Goal: Book appointment/travel/reservation

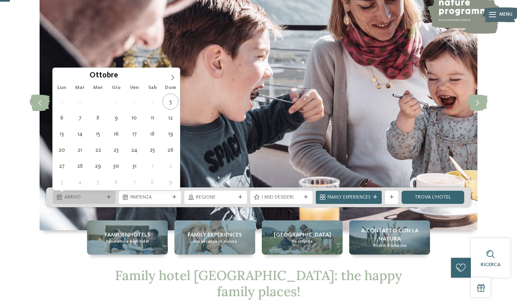
click at [104, 195] on div "Arrivo" at bounding box center [84, 197] width 43 height 7
click at [176, 76] on span at bounding box center [173, 75] width 14 height 14
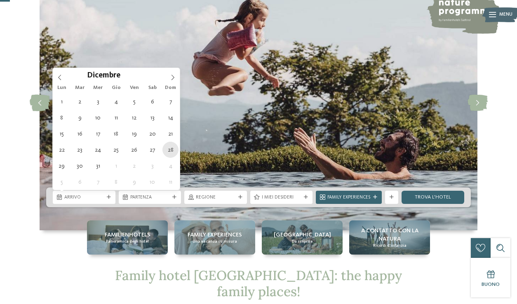
type div "28.12.2025"
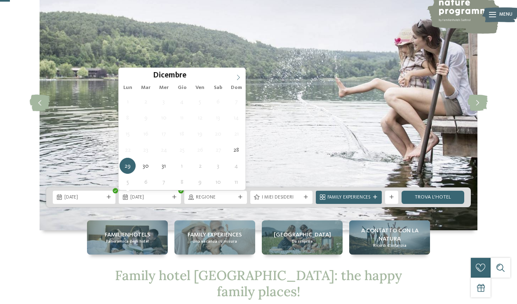
type input "****"
click at [238, 75] on icon at bounding box center [239, 78] width 6 height 6
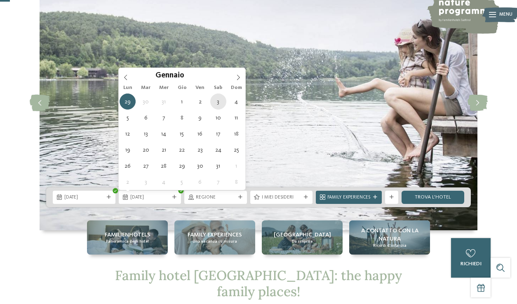
type div "03.01.2026"
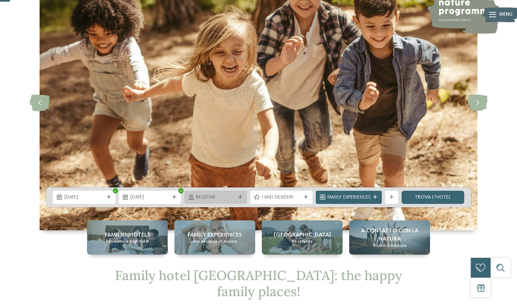
click at [237, 195] on div "Regione" at bounding box center [215, 197] width 63 height 13
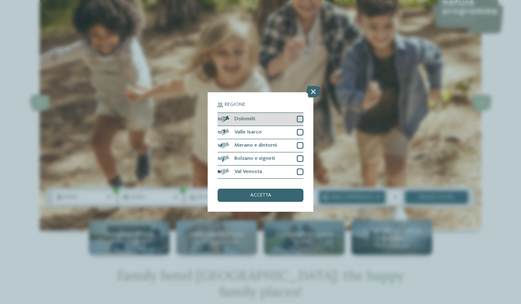
click at [300, 116] on div at bounding box center [300, 119] width 7 height 7
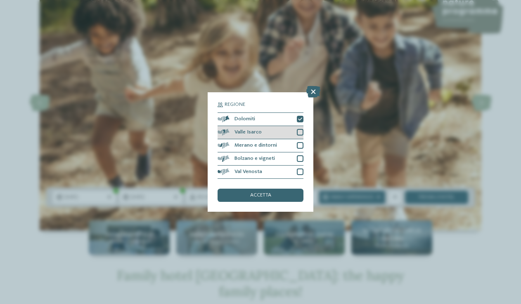
click at [301, 129] on div at bounding box center [300, 132] width 7 height 7
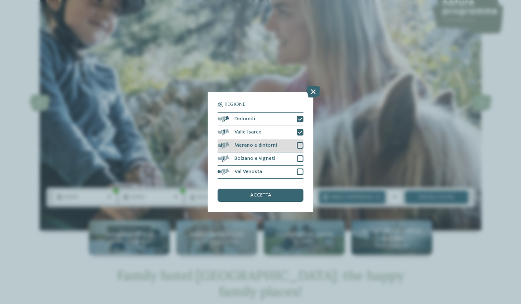
click at [297, 142] on div at bounding box center [300, 145] width 7 height 7
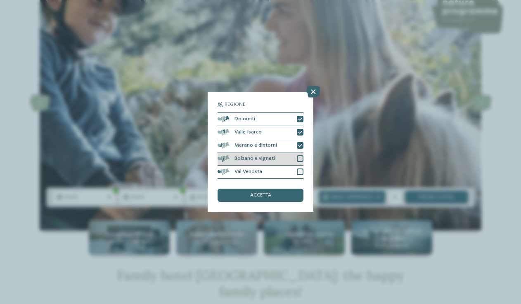
click at [299, 156] on div at bounding box center [300, 159] width 7 height 7
click at [301, 169] on div at bounding box center [300, 172] width 7 height 7
click at [289, 189] on div "accetta" at bounding box center [260, 195] width 86 height 13
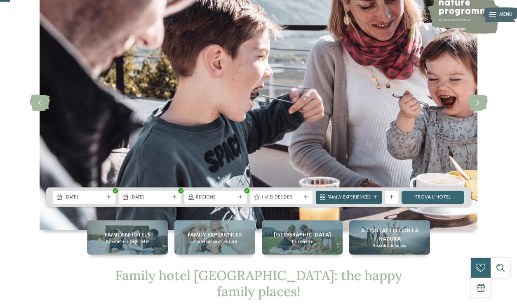
click at [373, 199] on icon at bounding box center [375, 198] width 4 height 4
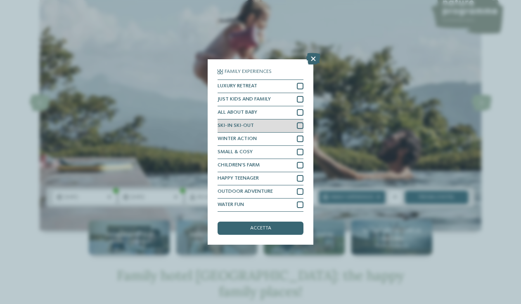
click at [300, 123] on div at bounding box center [300, 126] width 7 height 7
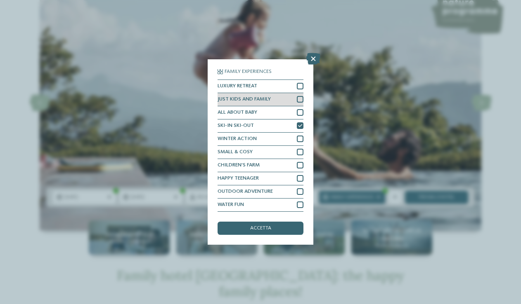
click at [300, 96] on div at bounding box center [300, 99] width 7 height 7
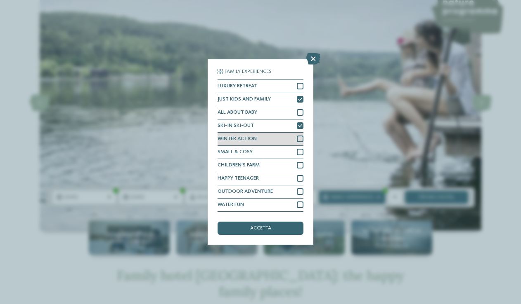
click at [299, 136] on div at bounding box center [300, 139] width 7 height 7
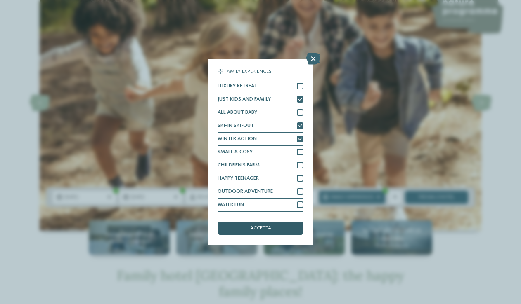
click at [280, 222] on div "accetta" at bounding box center [260, 228] width 86 height 13
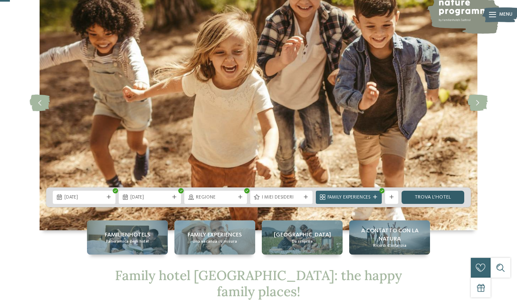
click at [433, 196] on link "trova l’hotel" at bounding box center [433, 197] width 63 height 13
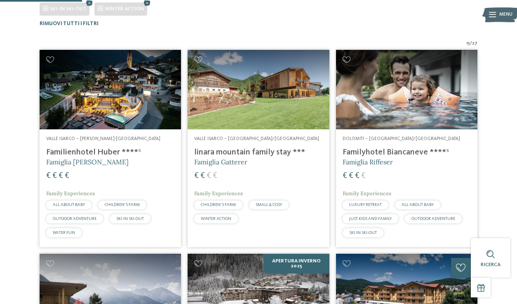
click at [245, 153] on h4 "linara mountain family stay ***" at bounding box center [258, 153] width 128 height 10
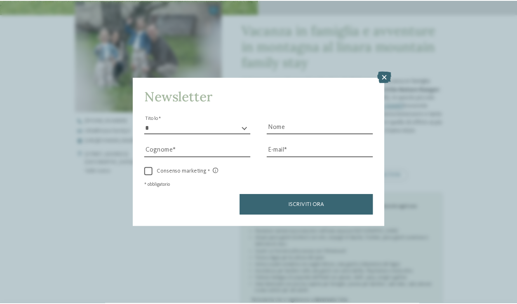
scroll to position [124, 0]
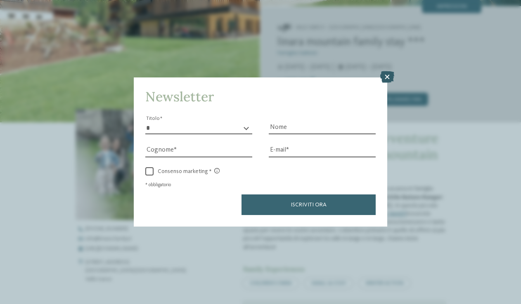
click at [391, 71] on icon at bounding box center [387, 77] width 14 height 12
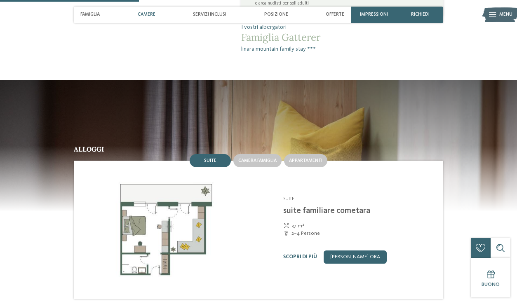
scroll to position [580, 0]
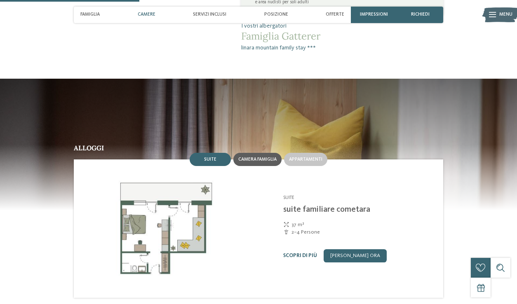
click at [255, 153] on div "Camera famiglia" at bounding box center [258, 159] width 48 height 13
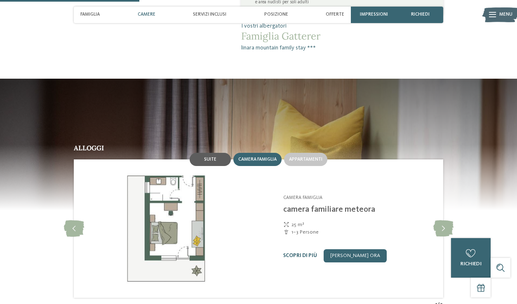
click at [210, 153] on div "Suite" at bounding box center [210, 159] width 41 height 13
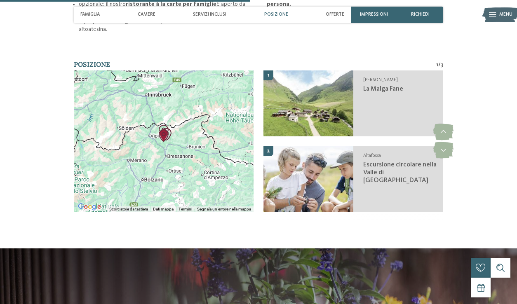
scroll to position [1013, 0]
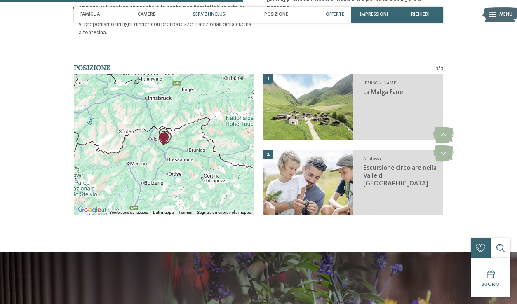
click at [333, 12] on span "Offerte" at bounding box center [335, 14] width 19 height 5
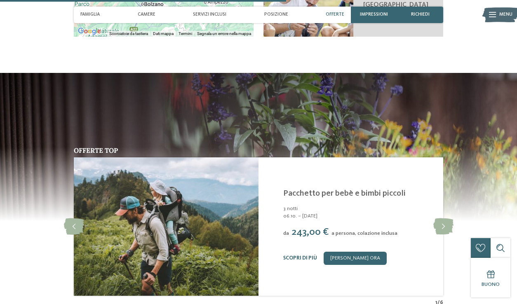
click at [333, 12] on span "Offerte" at bounding box center [335, 14] width 19 height 5
click at [446, 219] on icon at bounding box center [444, 227] width 20 height 17
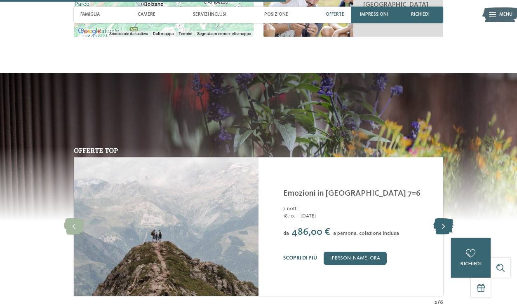
click at [446, 219] on icon at bounding box center [444, 227] width 20 height 17
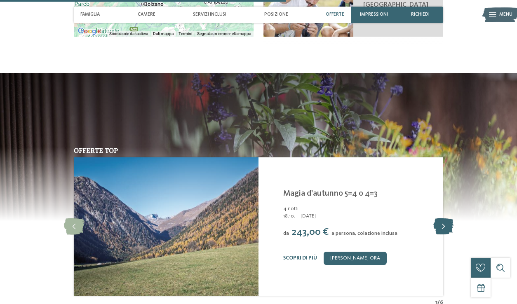
click at [446, 219] on icon at bounding box center [444, 227] width 20 height 17
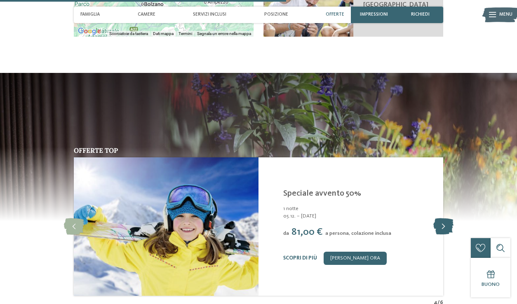
click at [446, 219] on icon at bounding box center [444, 227] width 20 height 17
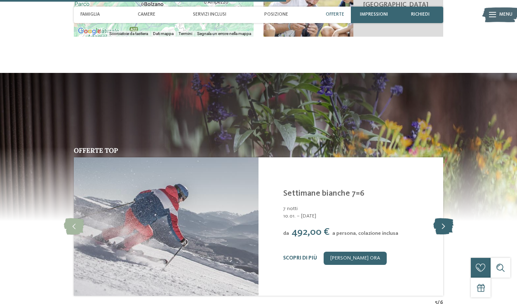
click at [445, 219] on icon at bounding box center [444, 227] width 20 height 17
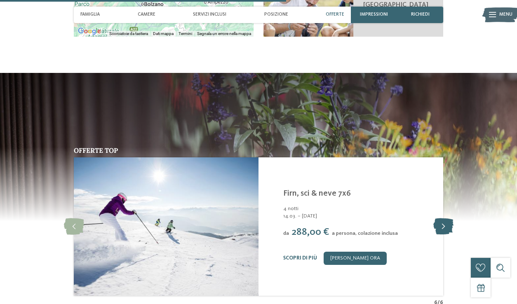
click at [445, 219] on icon at bounding box center [444, 227] width 20 height 17
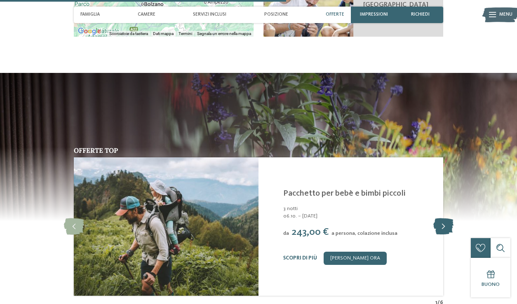
click at [445, 219] on icon at bounding box center [444, 227] width 20 height 17
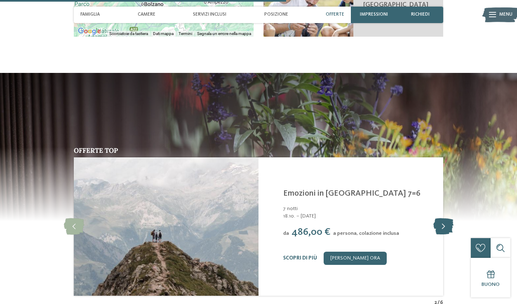
click at [445, 219] on icon at bounding box center [444, 227] width 20 height 17
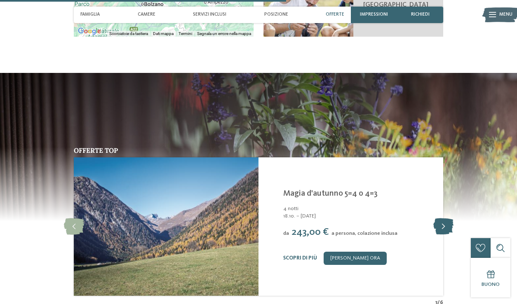
click at [445, 219] on icon at bounding box center [444, 227] width 20 height 17
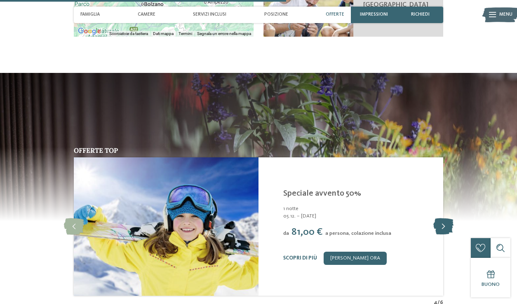
click at [445, 219] on icon at bounding box center [444, 227] width 20 height 17
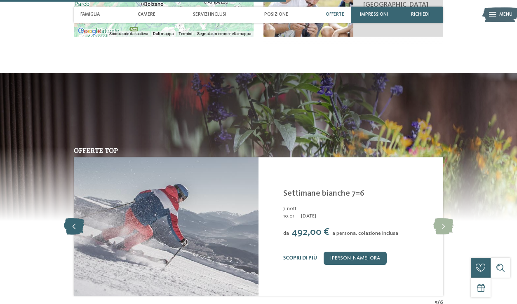
click at [66, 219] on icon at bounding box center [74, 227] width 20 height 17
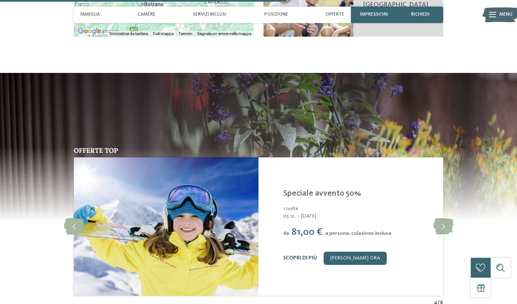
click at [307, 256] on link "Scopri di più" at bounding box center [300, 258] width 34 height 5
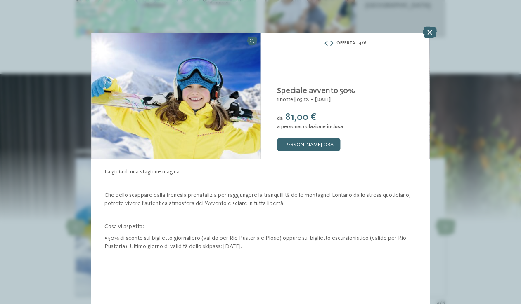
click at [286, 250] on p "• 50% di sconto sul biglietto giornaliero (valido per Rio Pusteria e Plose) opp…" at bounding box center [260, 242] width 312 height 17
click at [312, 145] on link "[PERSON_NAME] ora" at bounding box center [308, 144] width 63 height 13
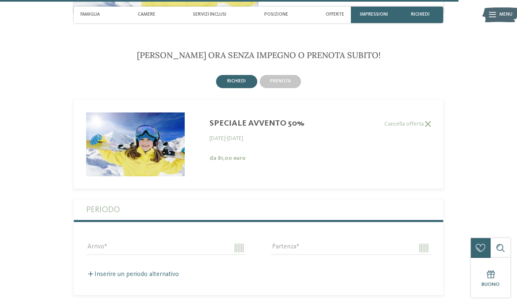
scroll to position [135, 0]
click at [145, 241] on input "Arrivo" at bounding box center [166, 248] width 160 height 14
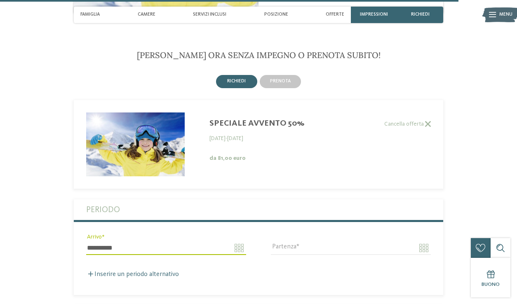
click at [172, 241] on input "**********" at bounding box center [166, 248] width 160 height 14
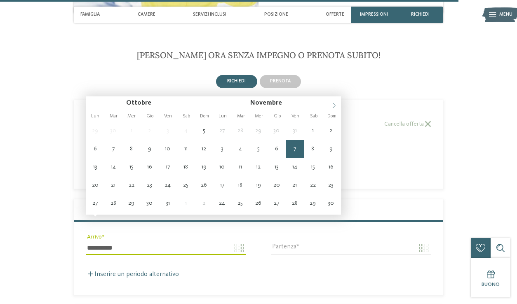
click at [337, 106] on icon at bounding box center [334, 106] width 6 height 6
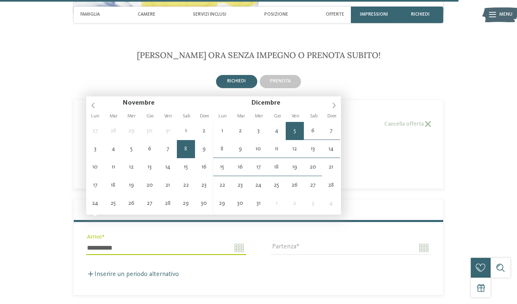
type input "**********"
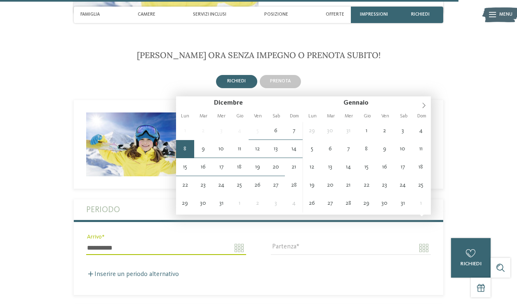
type input "**********"
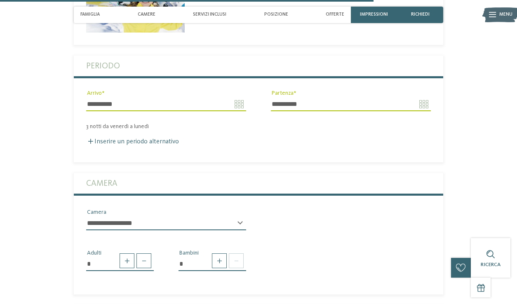
scroll to position [1659, 0]
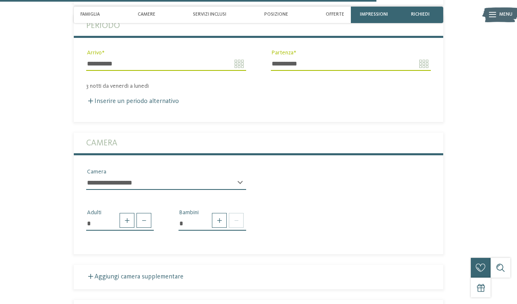
select select "*****"
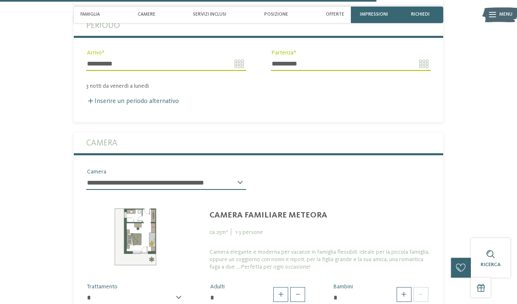
click at [374, 197] on div "camera familiare meteora ca. 25 m² 1 - 3 persone Camera elegante e moderna per …" at bounding box center [320, 234] width 246 height 74
click at [179, 291] on div "* ********* Trattamento" at bounding box center [135, 301] width 99 height 21
select select "*"
click at [408, 288] on span at bounding box center [404, 295] width 15 height 15
type input "*"
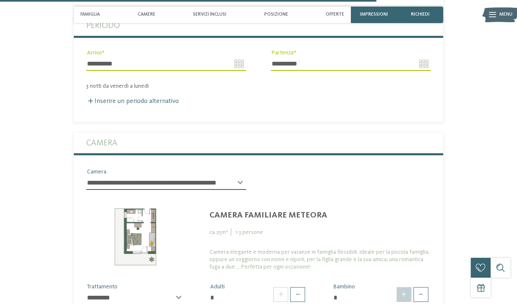
click at [408, 288] on span at bounding box center [404, 295] width 15 height 15
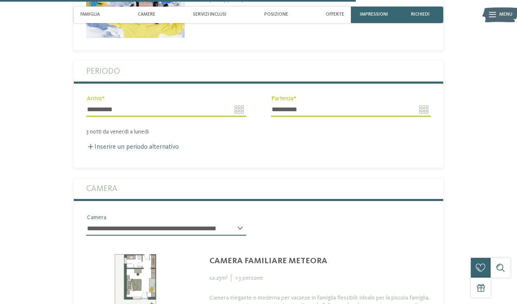
scroll to position [1605, 0]
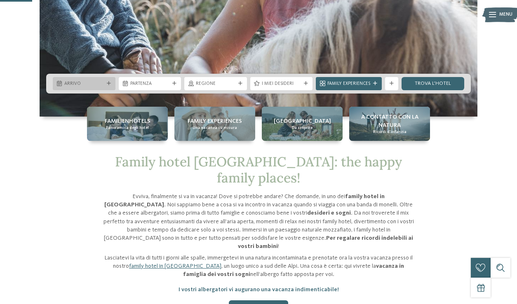
click at [99, 83] on span "Arrivo" at bounding box center [84, 84] width 40 height 7
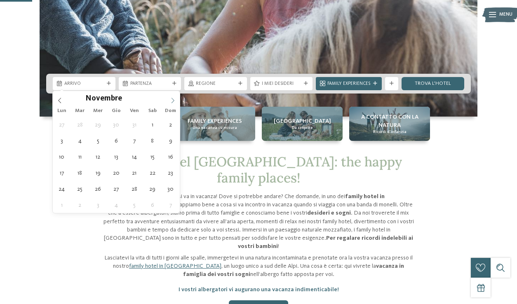
click at [174, 98] on icon at bounding box center [173, 101] width 6 height 6
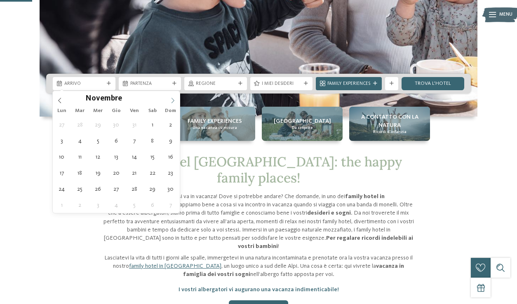
click at [174, 98] on icon at bounding box center [173, 101] width 6 height 6
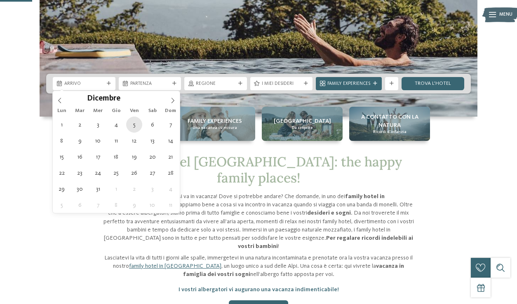
type div "05.12.2025"
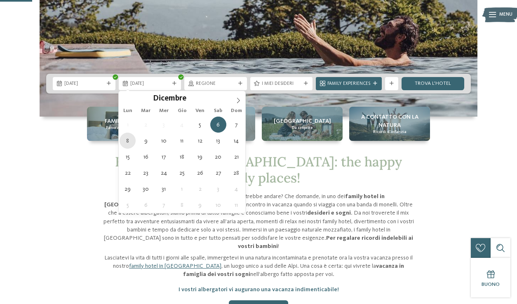
type div "08.12.2025"
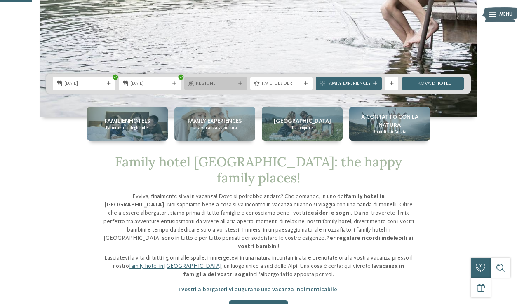
click at [243, 84] on div at bounding box center [240, 84] width 7 height 4
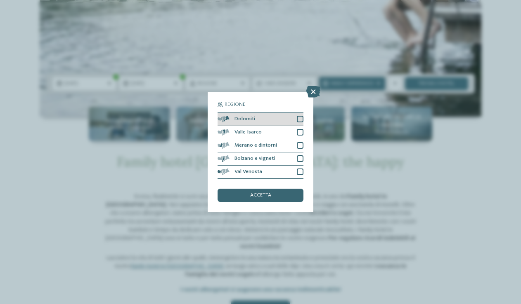
click at [301, 113] on div "Dolomiti" at bounding box center [260, 119] width 86 height 13
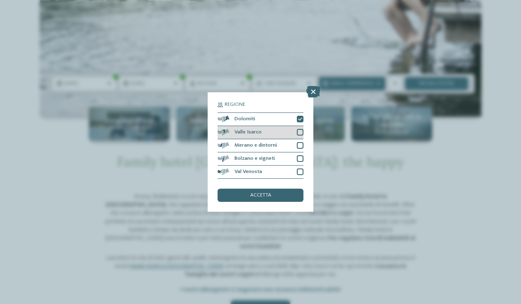
click at [302, 129] on div at bounding box center [300, 132] width 7 height 7
click at [300, 142] on div at bounding box center [300, 145] width 7 height 7
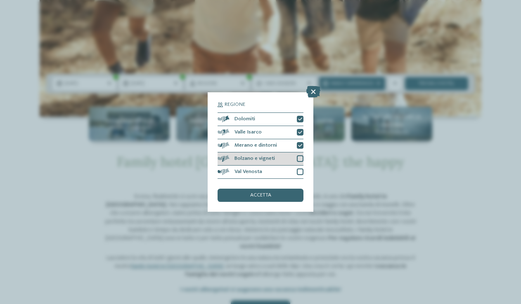
click at [299, 156] on div at bounding box center [300, 159] width 7 height 7
click at [299, 169] on div at bounding box center [300, 172] width 7 height 7
click at [283, 189] on div "accetta" at bounding box center [260, 195] width 86 height 13
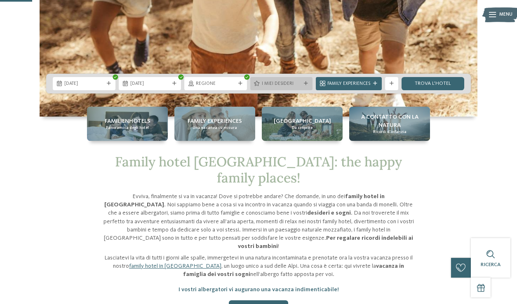
click at [310, 84] on div "I miei desideri" at bounding box center [281, 83] width 63 height 13
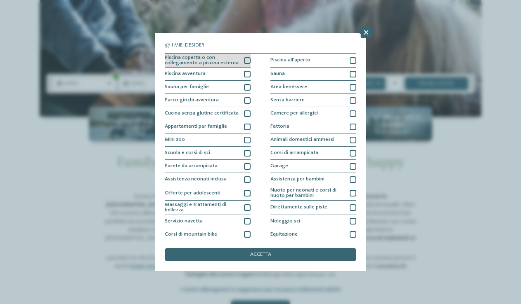
click at [246, 59] on div at bounding box center [247, 60] width 7 height 7
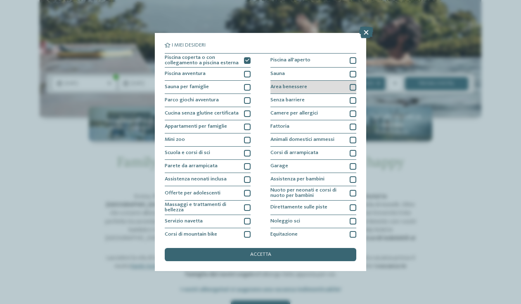
click at [353, 86] on div at bounding box center [352, 87] width 7 height 7
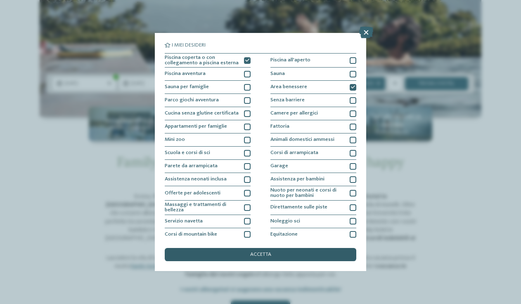
click at [275, 248] on div "accetta" at bounding box center [260, 254] width 191 height 13
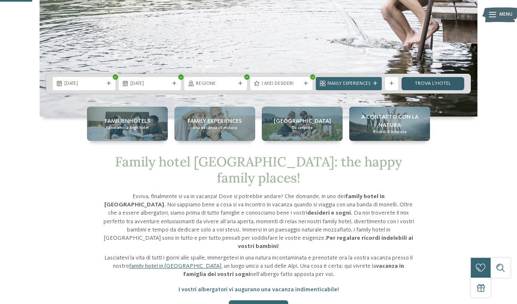
click at [446, 83] on link "trova l’hotel" at bounding box center [433, 83] width 63 height 13
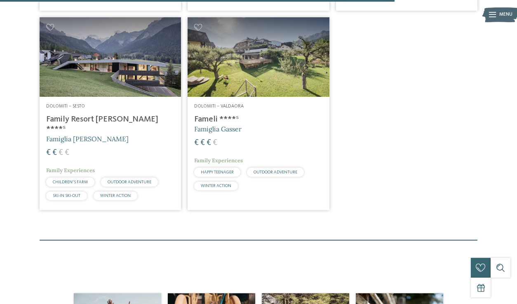
scroll to position [897, 0]
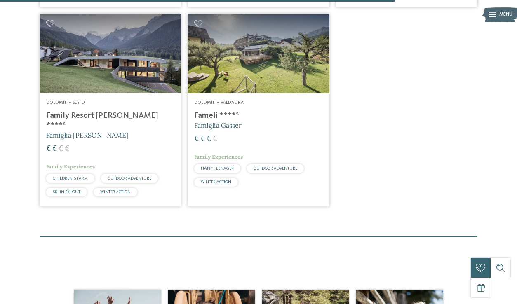
click at [73, 112] on h4 "Family Resort [PERSON_NAME] ****ˢ" at bounding box center [110, 121] width 128 height 20
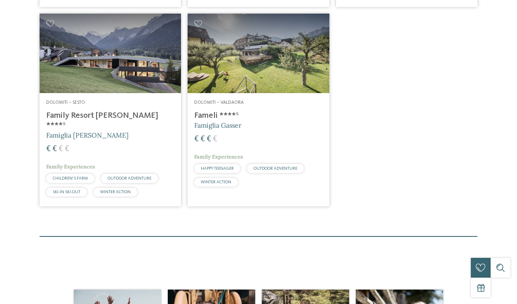
scroll to position [0, 0]
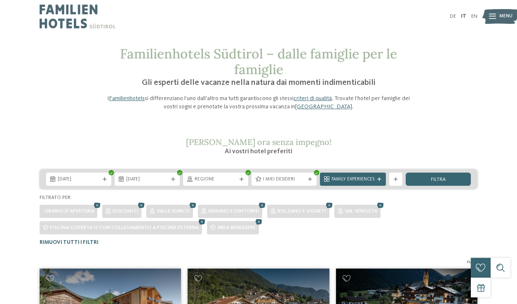
click at [486, 229] on div "[DATE] [DATE] Regione" at bounding box center [258, 208] width 517 height 76
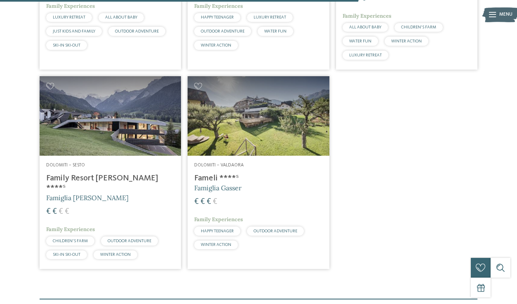
scroll to position [835, 0]
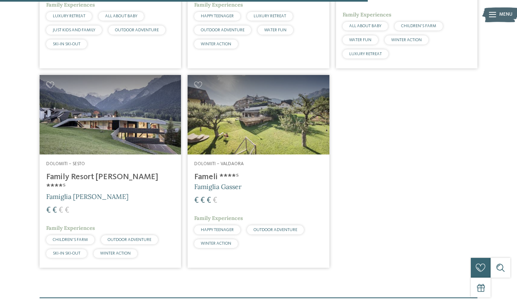
click at [108, 172] on h4 "Family Resort [PERSON_NAME] ****ˢ" at bounding box center [110, 182] width 128 height 20
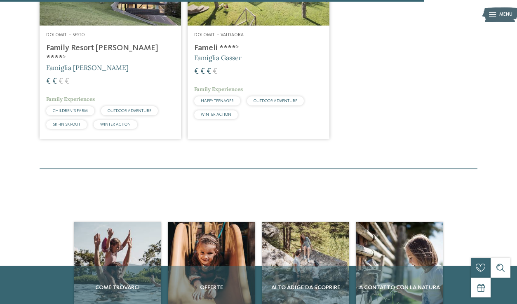
scroll to position [965, 0]
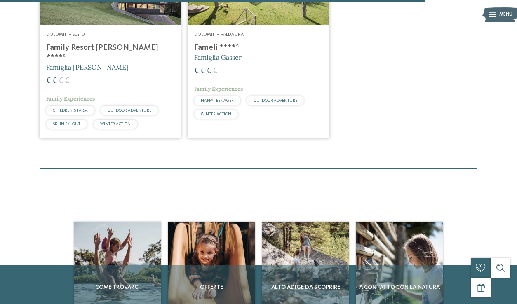
click at [208, 43] on h4 "Fameli ****ˢ" at bounding box center [258, 48] width 128 height 10
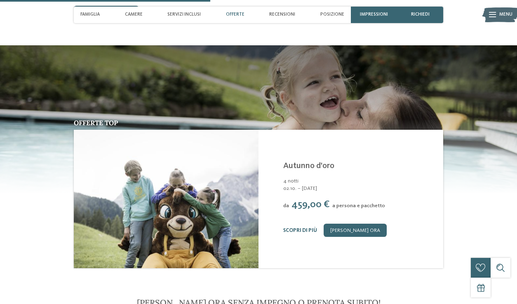
scroll to position [827, 0]
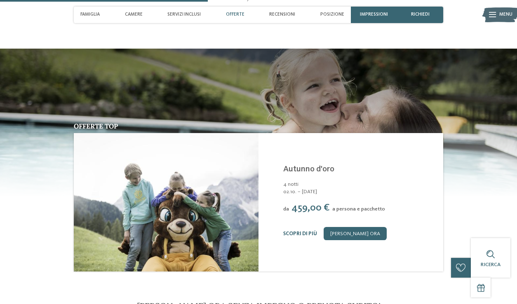
click at [452, 174] on div "Offerte top Family Resort [PERSON_NAME] ****S Sesto - Dolomiti da" at bounding box center [258, 199] width 449 height 152
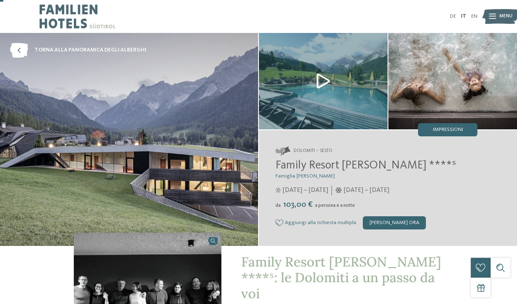
scroll to position [0, 0]
click at [321, 80] on img at bounding box center [323, 81] width 129 height 97
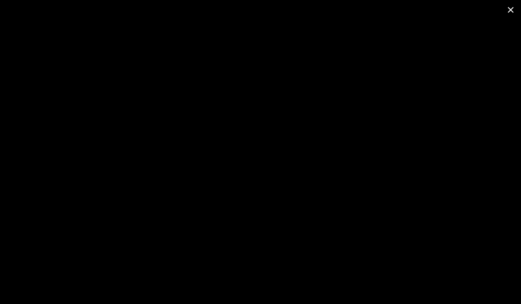
click at [510, 14] on span at bounding box center [510, 9] width 21 height 19
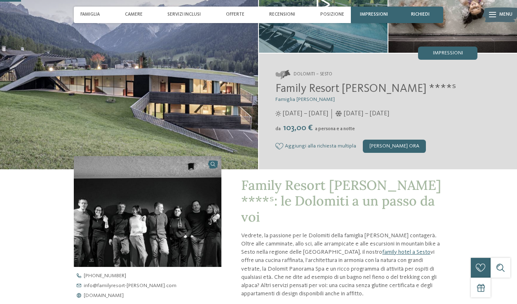
scroll to position [84, 0]
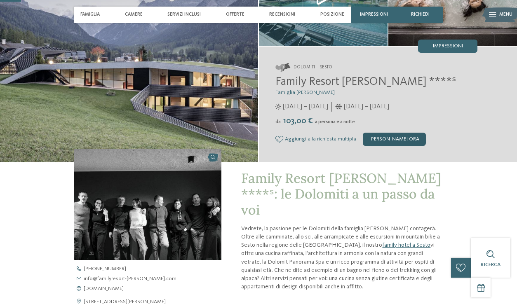
click at [397, 142] on div "[PERSON_NAME] ora" at bounding box center [394, 139] width 63 height 13
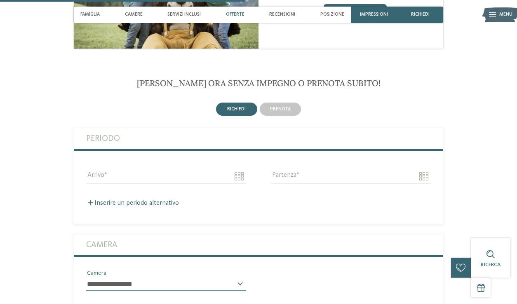
scroll to position [1056, 0]
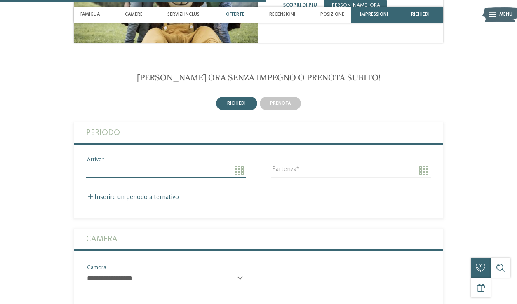
click at [169, 164] on input "Arrivo" at bounding box center [166, 171] width 160 height 14
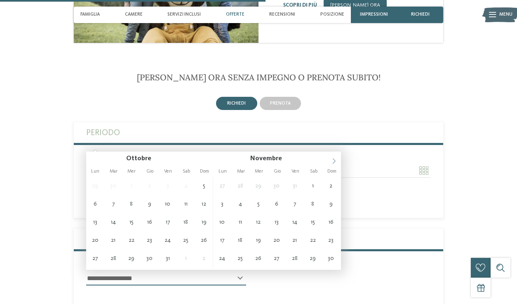
click at [333, 163] on icon at bounding box center [334, 161] width 6 height 6
type input "**********"
type input "****"
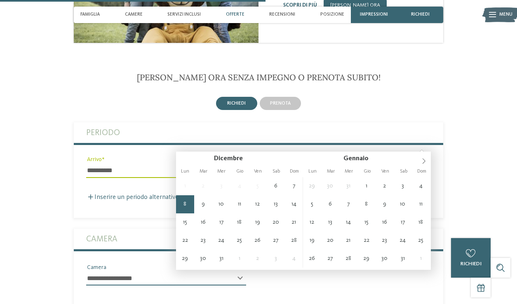
type input "**********"
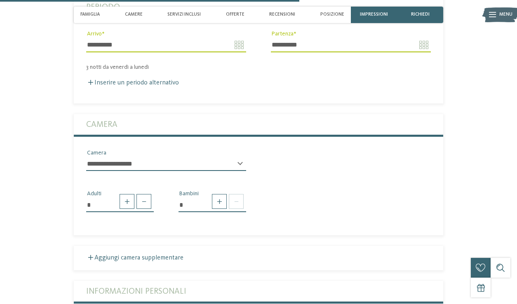
scroll to position [1198, 0]
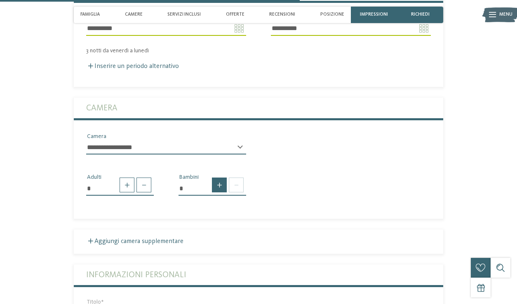
click at [224, 178] on span at bounding box center [219, 185] width 15 height 15
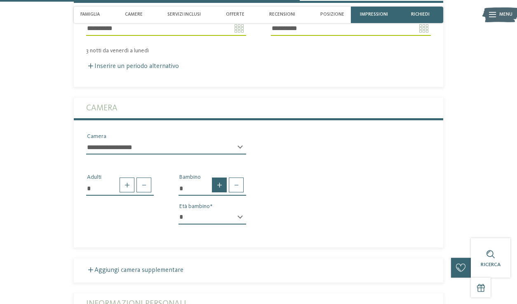
click at [224, 178] on span at bounding box center [219, 185] width 15 height 15
type input "*"
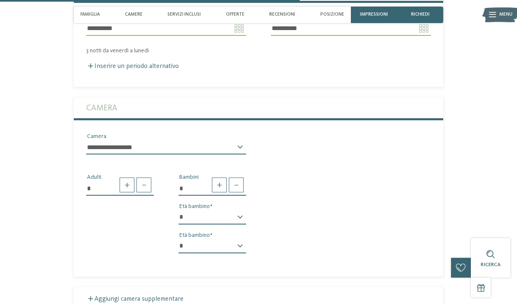
click at [241, 211] on div "* * * * * * * * * * * ** ** ** ** ** ** ** ** Età bambino" at bounding box center [213, 221] width 68 height 21
select select "*"
click at [241, 240] on div "* * * * * * * * * * * ** ** ** ** ** ** ** ** Età bambino" at bounding box center [213, 250] width 68 height 21
select select "*"
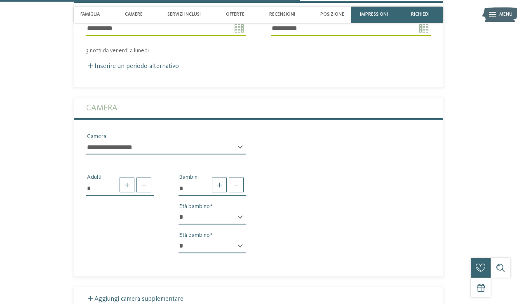
click at [302, 197] on div "* Adulti * Bambini * * * * * * * * * * * ** ** ** ** ** ** ** ** Età bambino * …" at bounding box center [259, 211] width 370 height 99
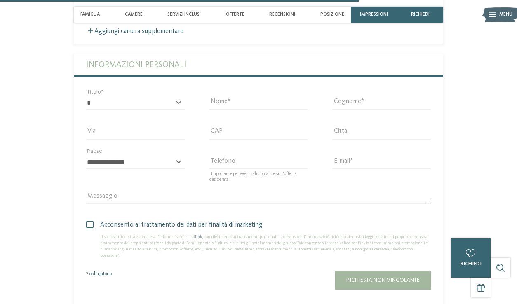
scroll to position [1473, 0]
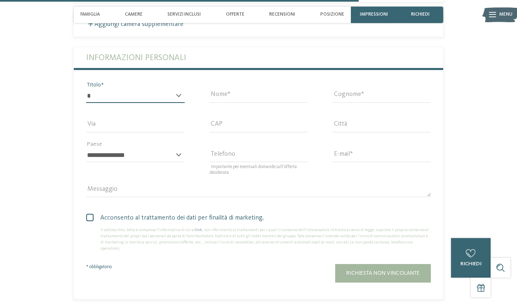
click at [176, 89] on select "* ****** ******* ******** ******" at bounding box center [135, 96] width 99 height 14
select select "*"
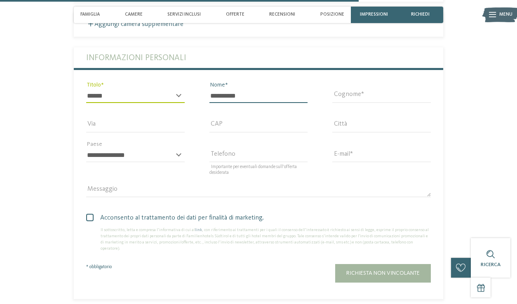
type input "**********"
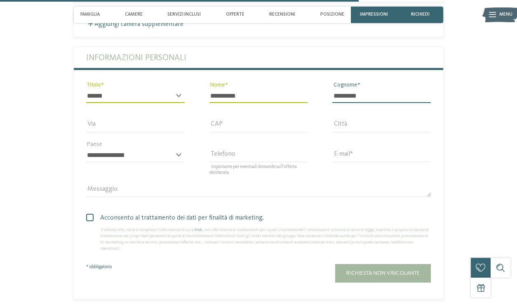
type input "*********"
type input "*"
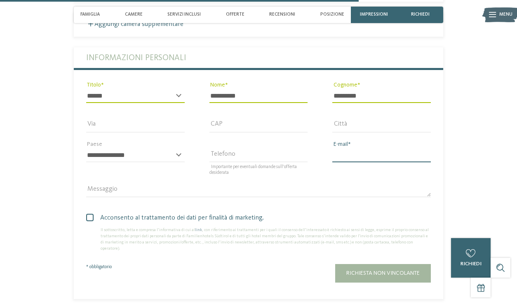
click at [427, 149] on input "E-mail" at bounding box center [382, 156] width 99 height 14
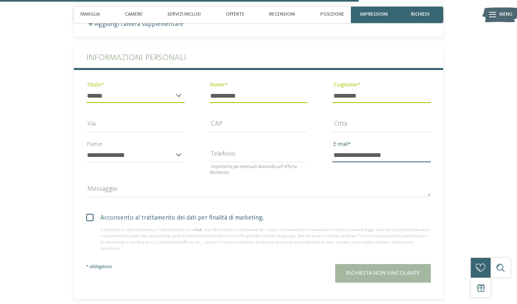
type input "**********"
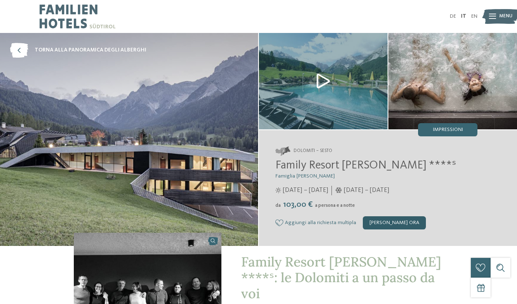
click at [390, 220] on div "[PERSON_NAME] ora" at bounding box center [394, 223] width 63 height 13
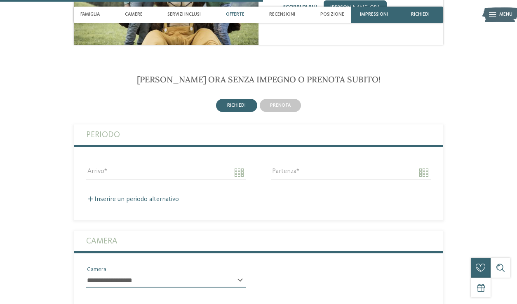
scroll to position [1056, 0]
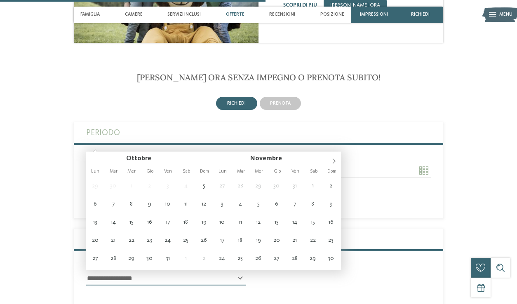
click at [175, 164] on input "Arrivo" at bounding box center [166, 171] width 160 height 14
click at [333, 160] on icon at bounding box center [334, 161] width 6 height 6
type input "**********"
type input "****"
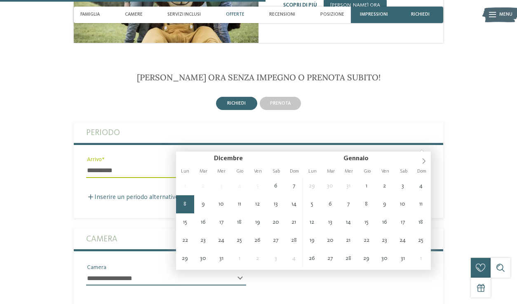
type input "**********"
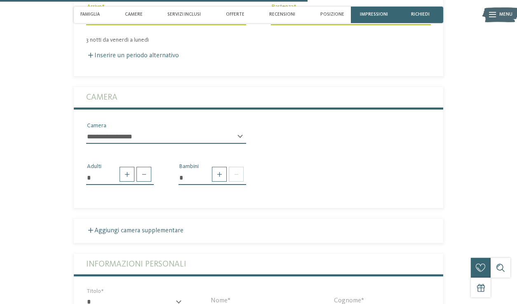
scroll to position [1243, 0]
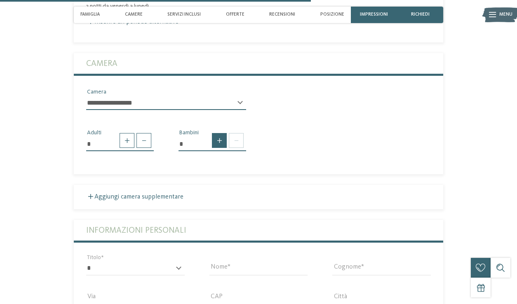
click at [216, 133] on span at bounding box center [219, 140] width 15 height 15
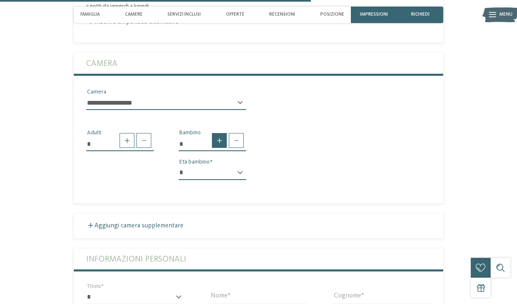
click at [216, 133] on span at bounding box center [219, 140] width 15 height 15
type input "*"
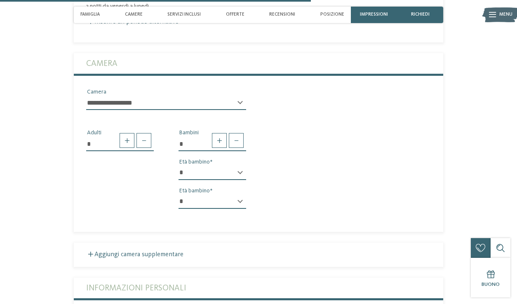
select select "*"
click at [222, 245] on div "**********" at bounding box center [259, 233] width 370 height 595
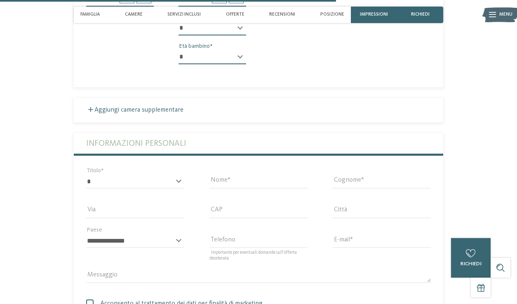
scroll to position [1397, 0]
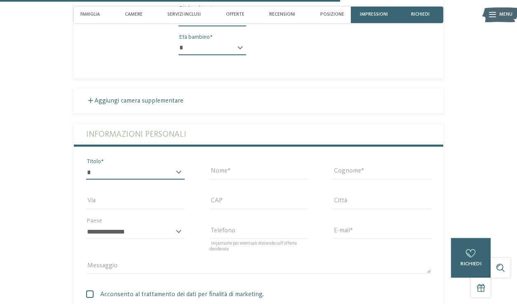
select select "*"
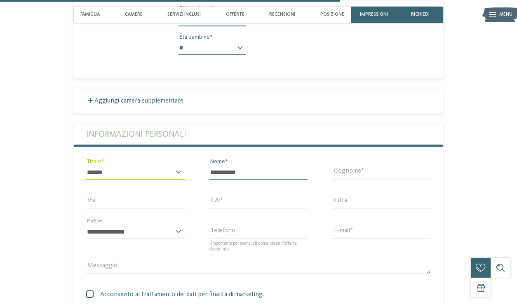
type input "**********"
type input "*********"
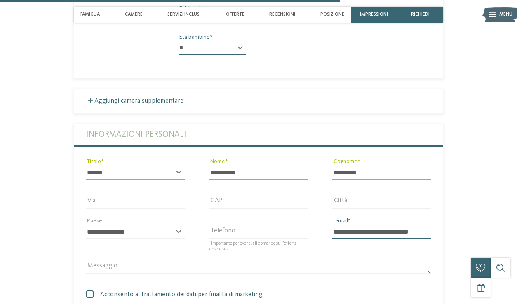
type input "**********"
click at [314, 282] on div "Acconsento al trattamento dei dati per finalità di marketing. Il sottoscritto, …" at bounding box center [259, 307] width 370 height 51
click at [90, 291] on span at bounding box center [89, 294] width 7 height 7
click at [0, 0] on span at bounding box center [0, 0] width 0 height 0
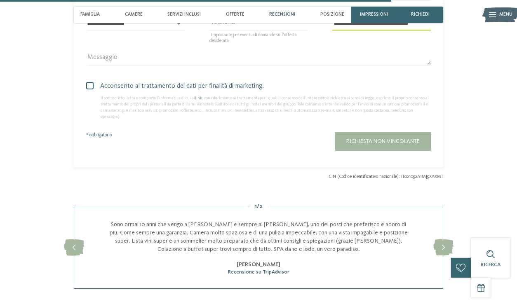
scroll to position [1609, 0]
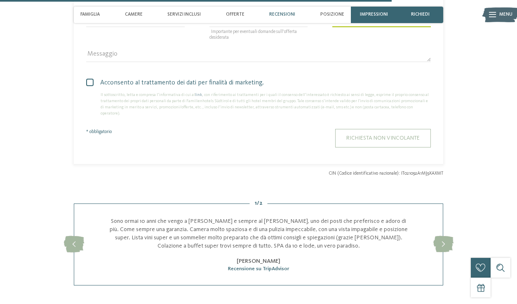
click at [375, 129] on button "Richiesta non vincolante" at bounding box center [383, 138] width 96 height 19
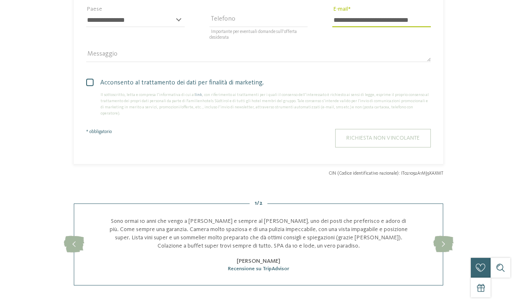
scroll to position [0, 0]
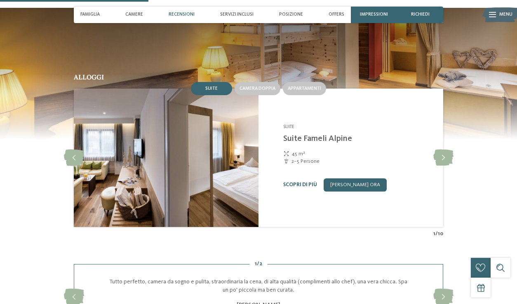
scroll to position [616, 0]
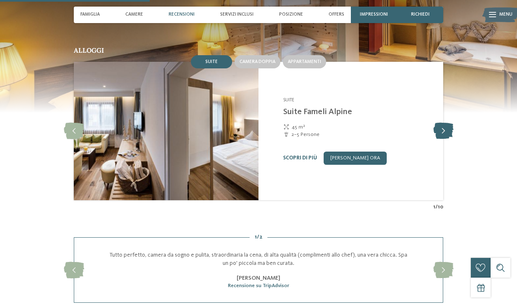
click at [445, 126] on icon at bounding box center [444, 131] width 20 height 17
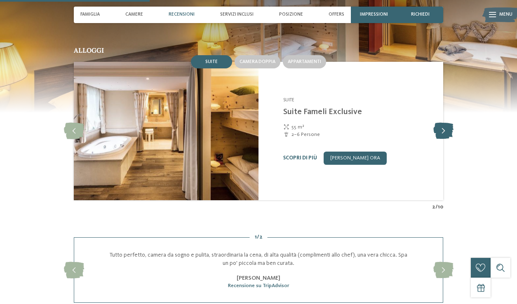
click at [445, 126] on icon at bounding box center [444, 131] width 20 height 17
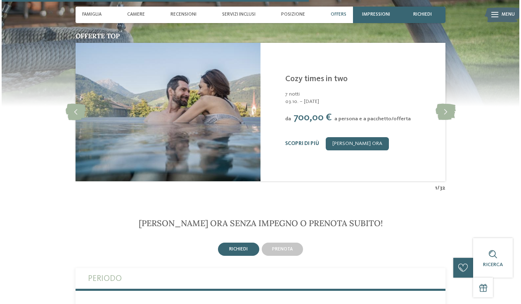
scroll to position [1267, 0]
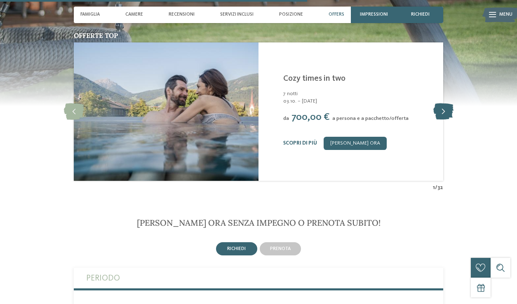
click at [446, 104] on icon at bounding box center [444, 112] width 20 height 17
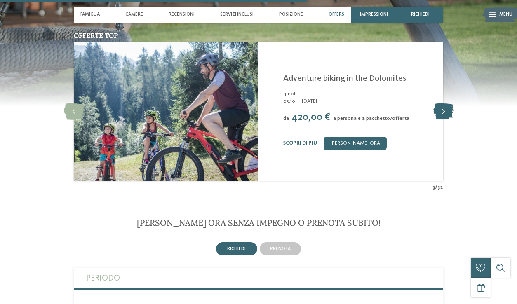
click at [446, 104] on icon at bounding box center [444, 112] width 20 height 17
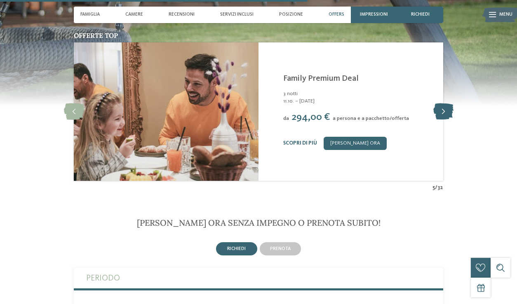
click at [446, 104] on icon at bounding box center [444, 112] width 20 height 17
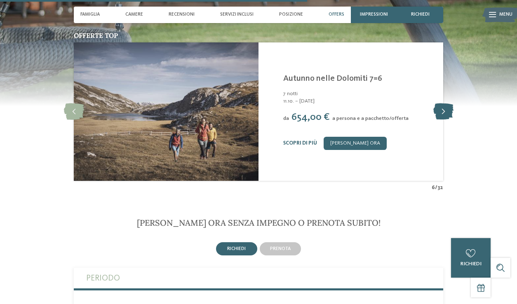
click at [446, 104] on icon at bounding box center [444, 112] width 20 height 17
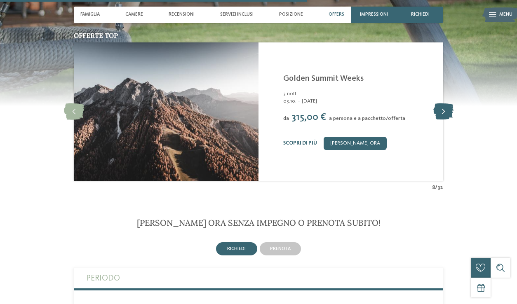
click at [446, 104] on icon at bounding box center [444, 112] width 20 height 17
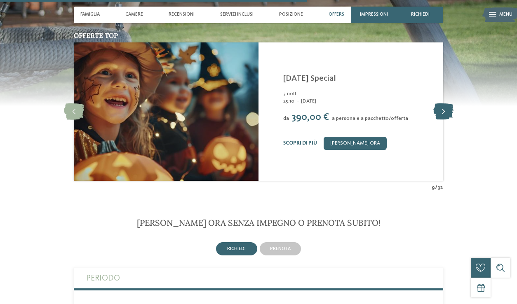
click at [446, 104] on icon at bounding box center [444, 112] width 20 height 17
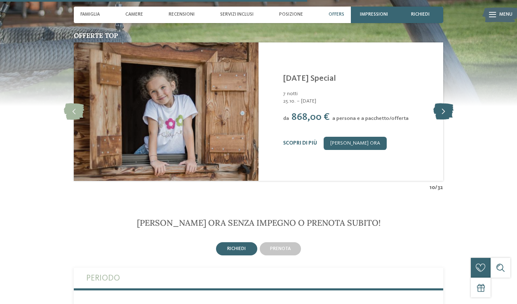
click at [446, 104] on icon at bounding box center [444, 112] width 20 height 17
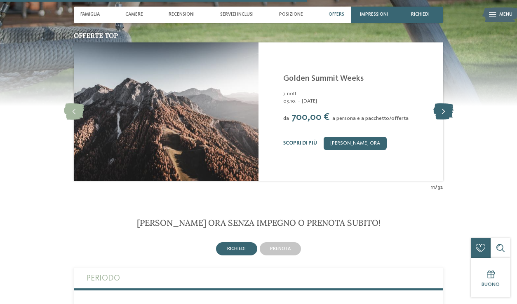
click at [446, 104] on icon at bounding box center [444, 112] width 20 height 17
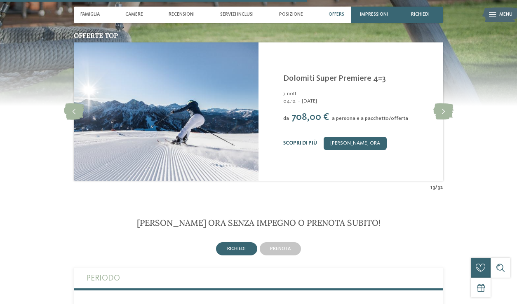
click at [304, 141] on link "Scopri di più" at bounding box center [300, 143] width 34 height 5
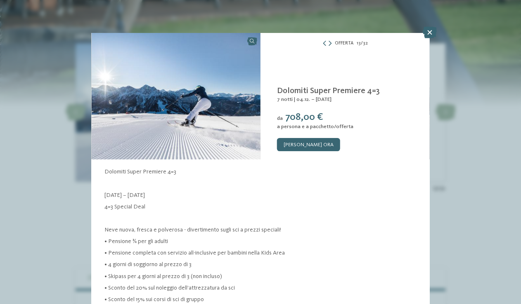
click at [238, 230] on p "Neve nuova, fresca e polverosa - divertimento sugli sci a prezzi speciali!" at bounding box center [260, 230] width 312 height 8
click at [320, 145] on link "[PERSON_NAME] ora" at bounding box center [308, 144] width 63 height 13
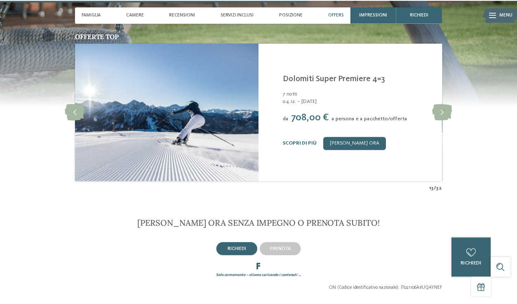
scroll to position [1453, 0]
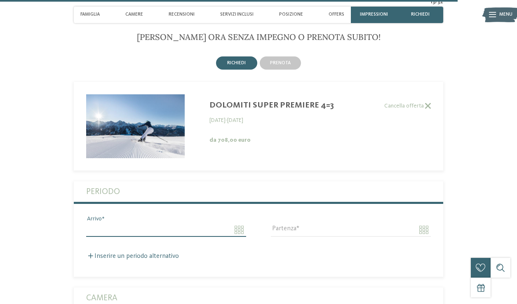
click at [193, 223] on input "Arrivo" at bounding box center [166, 230] width 160 height 14
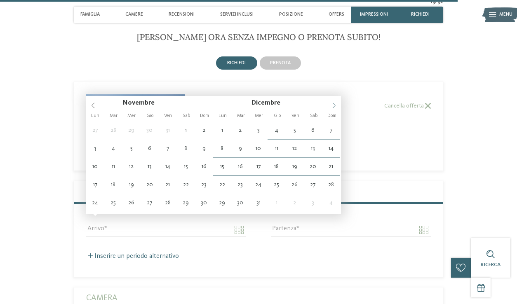
click at [335, 104] on icon at bounding box center [334, 106] width 6 height 6
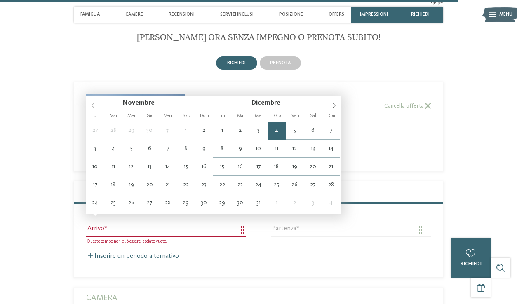
type input "**********"
type input "****"
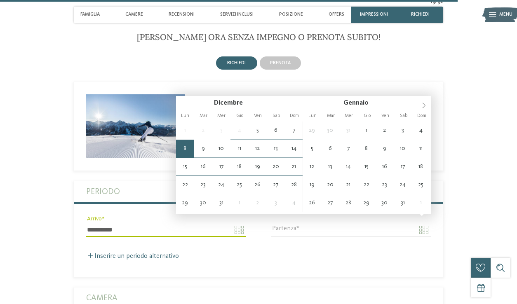
type input "**********"
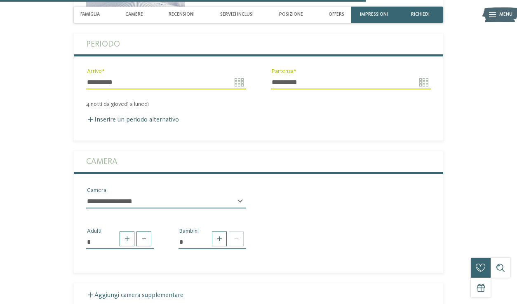
scroll to position [1597, 0]
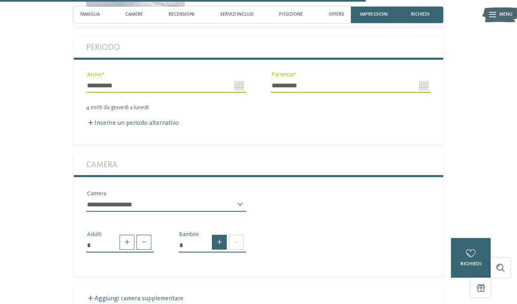
click at [214, 235] on span at bounding box center [219, 242] width 15 height 15
type input "*"
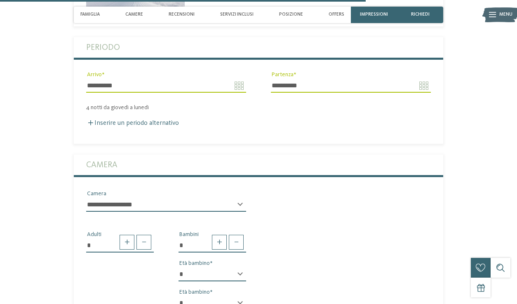
select select "*"
click at [241, 297] on div "* * * * * * * * * * * ** ** ** ** ** ** ** ** Età bambino" at bounding box center [213, 307] width 68 height 21
select select "*"
click at [327, 225] on div "* Adulti * Bambini * * * * * * * * * * * ** ** ** ** ** ** ** ** Età bambino * …" at bounding box center [259, 268] width 370 height 99
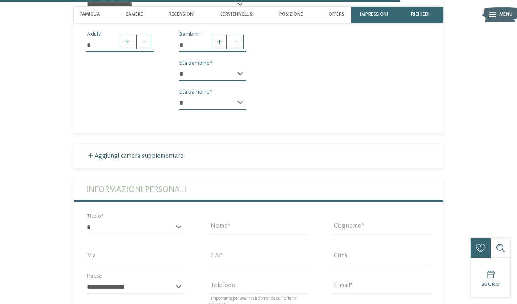
scroll to position [1801, 0]
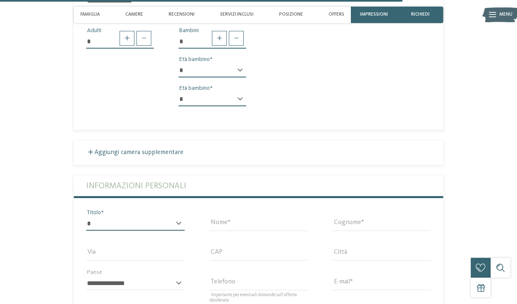
select select "*"
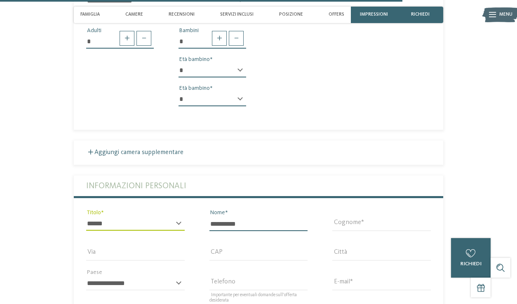
type input "**********"
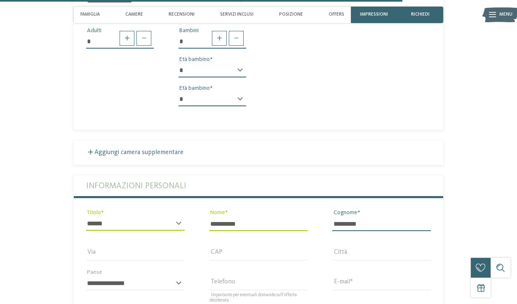
type input "*********"
type input "**********"
click at [448, 221] on section "Richiedi ora senza impegno o prenota subito! richiedi prenota" at bounding box center [258, 63] width 449 height 758
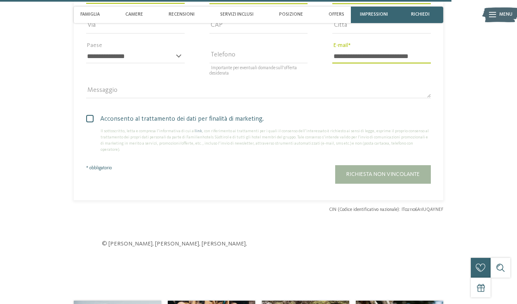
scroll to position [2068, 0]
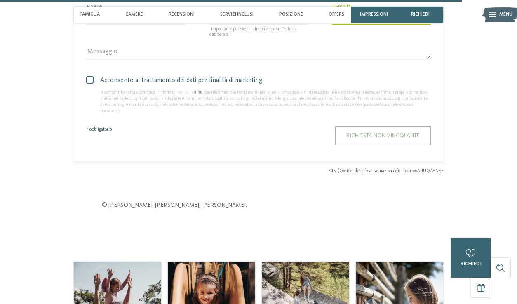
click at [392, 133] on span "Richiesta non vincolante" at bounding box center [383, 136] width 73 height 6
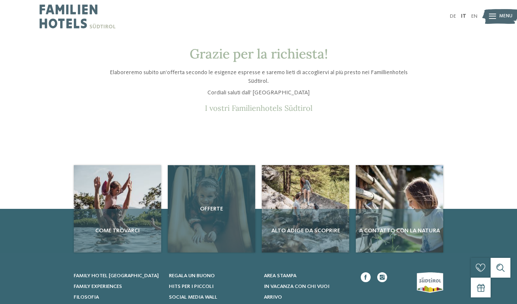
click at [208, 199] on div "Offerte" at bounding box center [211, 208] width 87 height 87
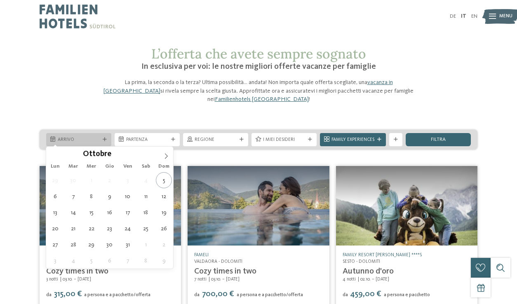
click at [108, 135] on div "Arrivo" at bounding box center [78, 139] width 65 height 13
click at [164, 155] on icon at bounding box center [166, 156] width 6 height 6
type div "[DATE]"
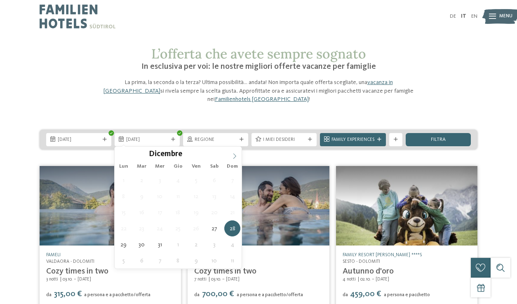
type input "****"
click at [236, 156] on icon at bounding box center [235, 156] width 6 height 6
type div "[DATE]"
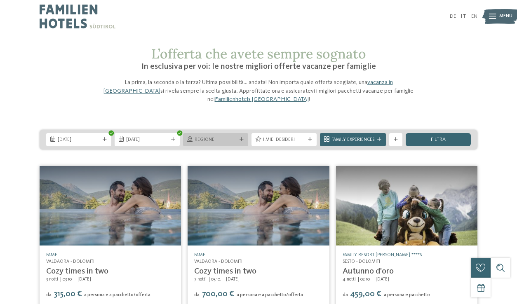
click at [242, 138] on icon at bounding box center [242, 140] width 4 height 4
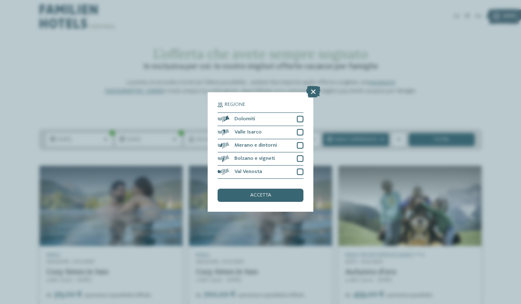
click at [304, 92] on div "Regione Dolomiti [GEOGRAPHIC_DATA]" at bounding box center [261, 152] width 106 height 120
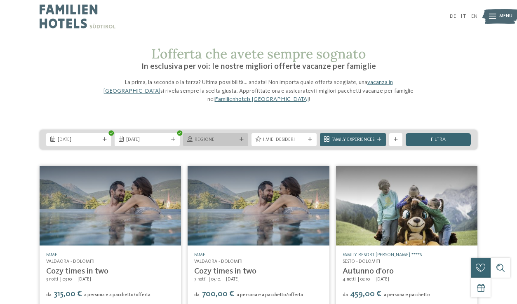
click at [244, 139] on div at bounding box center [241, 140] width 7 height 4
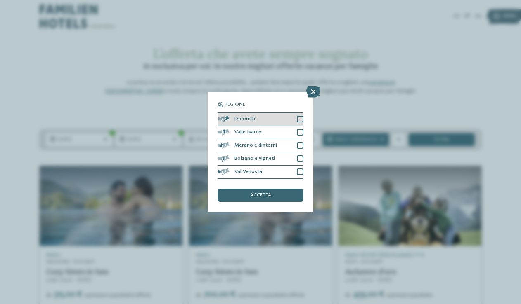
click at [299, 116] on div at bounding box center [300, 119] width 7 height 7
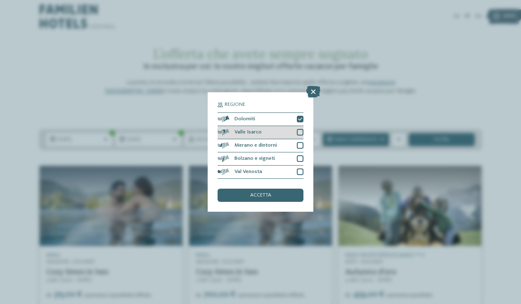
click at [301, 126] on div "Valle Isarco" at bounding box center [260, 132] width 86 height 13
click at [300, 142] on div at bounding box center [300, 145] width 7 height 7
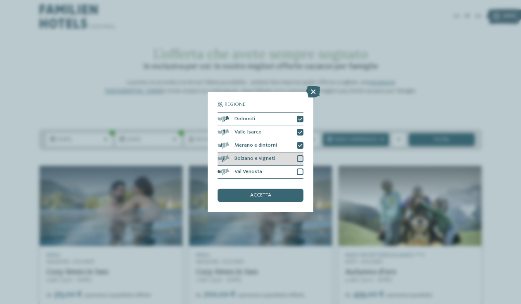
click at [302, 156] on div at bounding box center [300, 159] width 7 height 7
click at [301, 169] on div at bounding box center [300, 172] width 7 height 7
click at [277, 189] on div "accetta" at bounding box center [260, 195] width 86 height 13
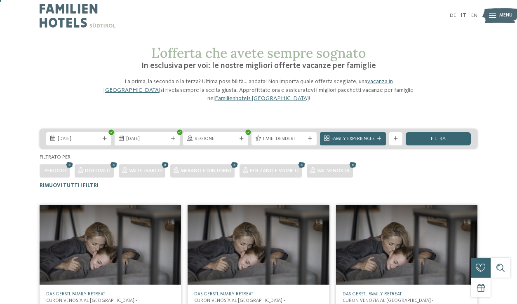
scroll to position [0, 0]
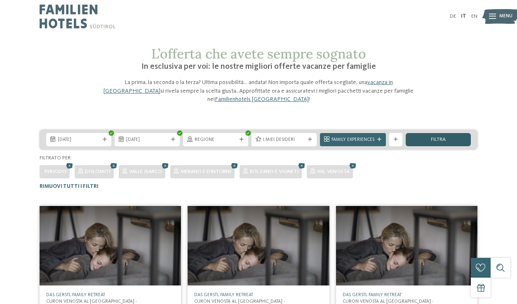
click at [441, 137] on span "filtra" at bounding box center [438, 139] width 15 height 5
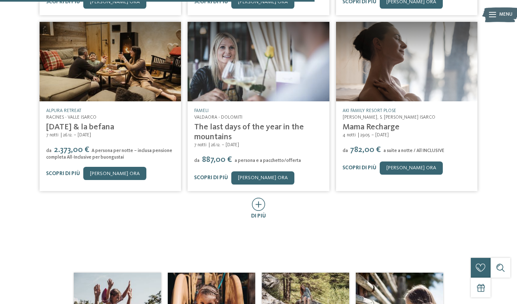
scroll to position [397, 0]
